Goal: Task Accomplishment & Management: Use online tool/utility

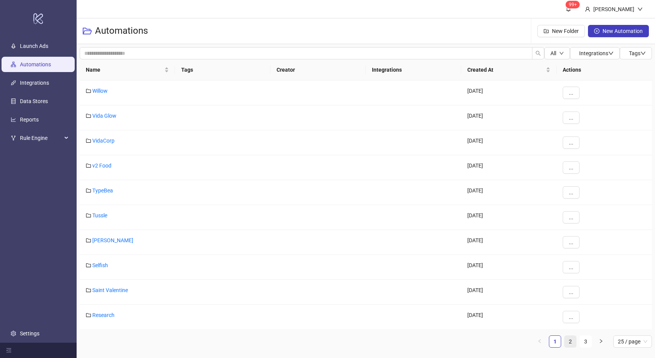
click at [572, 341] on link "2" at bounding box center [570, 341] width 11 height 11
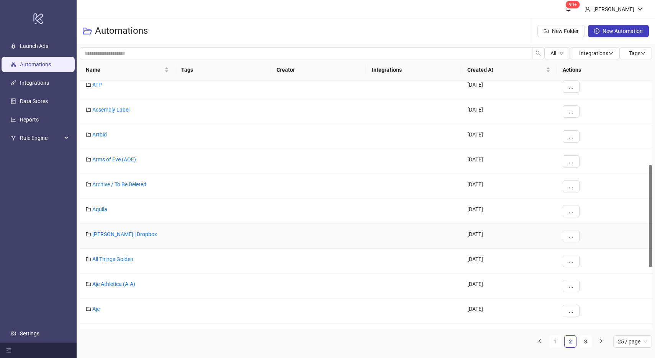
scroll to position [206, 0]
click at [97, 208] on link "Aquila" at bounding box center [99, 208] width 15 height 6
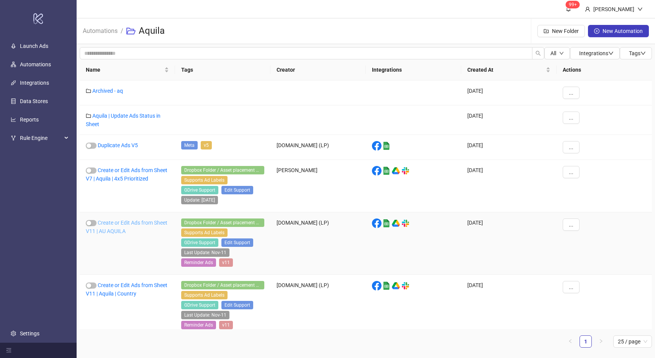
click at [136, 221] on link "Create or Edit Ads from Sheet V11 | AU AQUILA" at bounding box center [127, 227] width 82 height 15
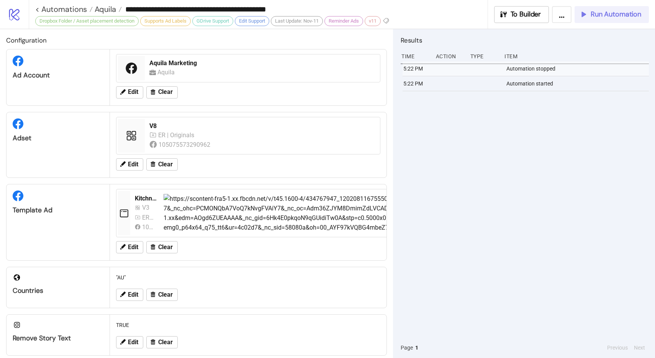
click at [616, 18] on span "Run Automation" at bounding box center [616, 14] width 51 height 9
click at [615, 131] on div "9:23 AM Automation stopped 9:23 AM Automation started 5:22 PM Automation stoppe…" at bounding box center [525, 199] width 248 height 276
click at [623, 16] on span "Run Automation" at bounding box center [616, 14] width 51 height 9
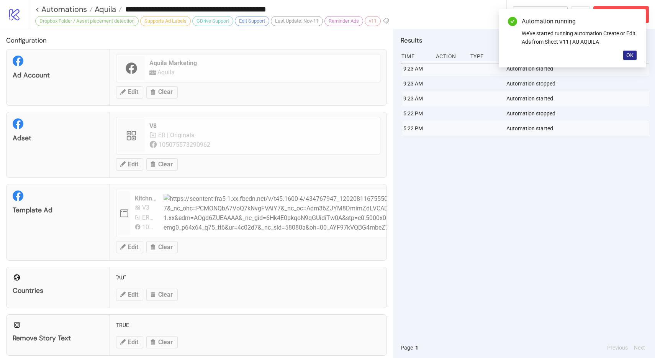
click at [631, 59] on button "OK" at bounding box center [629, 55] width 13 height 9
